Goal: Information Seeking & Learning: Learn about a topic

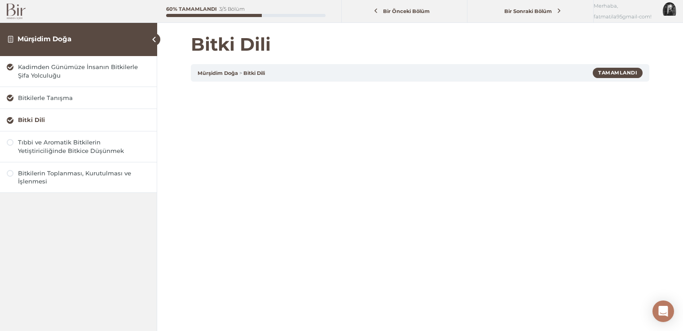
scroll to position [90, 0]
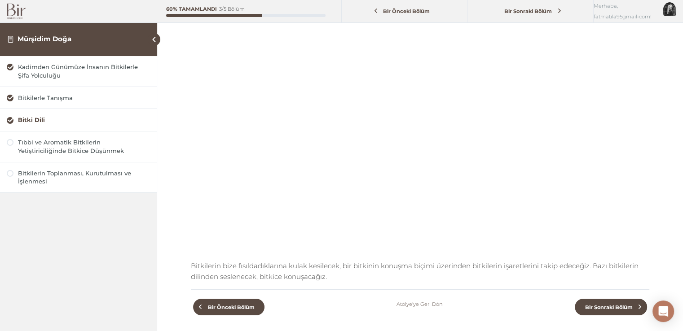
click at [54, 121] on div "Bitki Dili" at bounding box center [84, 120] width 132 height 9
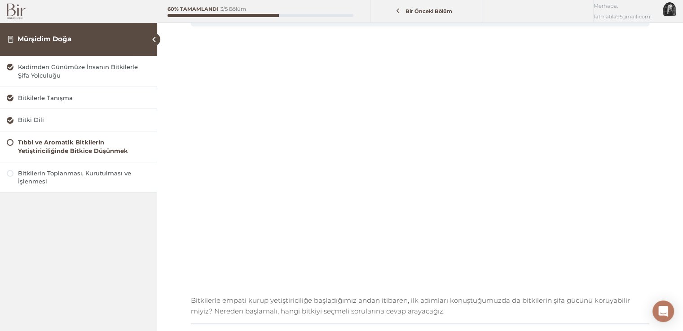
scroll to position [90, 0]
